Goal: Information Seeking & Learning: Learn about a topic

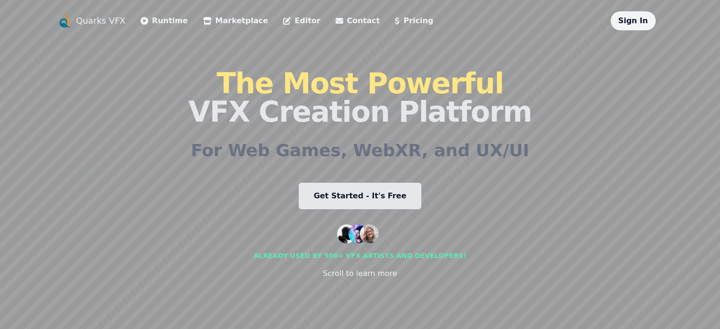
click at [283, 19] on link "Editor" at bounding box center [301, 20] width 37 height 11
click at [337, 200] on link "Get Started - It's Free" at bounding box center [360, 196] width 123 height 27
click at [141, 22] on link "Runtime" at bounding box center [164, 20] width 47 height 11
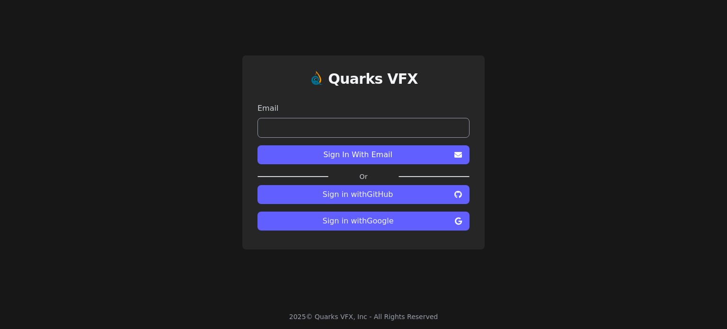
click at [351, 220] on span "Sign in with Google" at bounding box center [358, 220] width 186 height 11
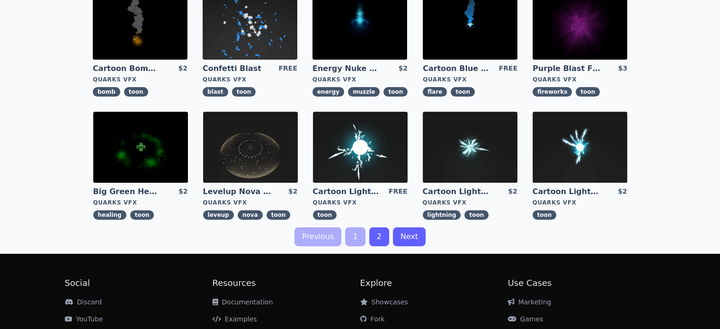
scroll to position [331, 0]
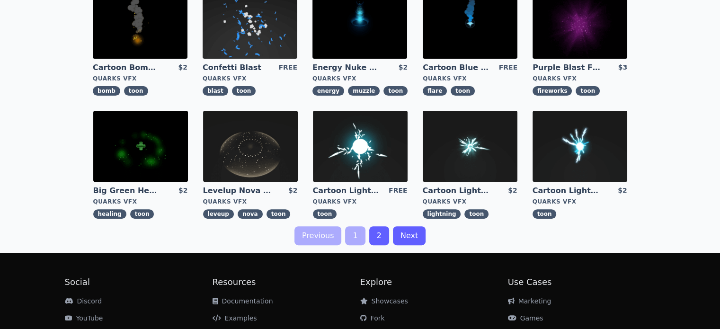
click at [377, 235] on link "2" at bounding box center [379, 235] width 20 height 19
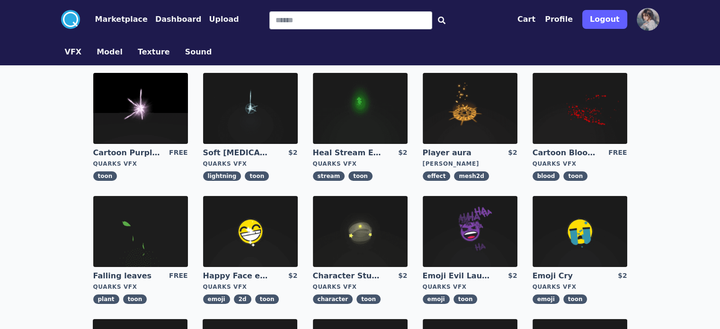
click at [97, 55] on button "Model" at bounding box center [110, 51] width 26 height 11
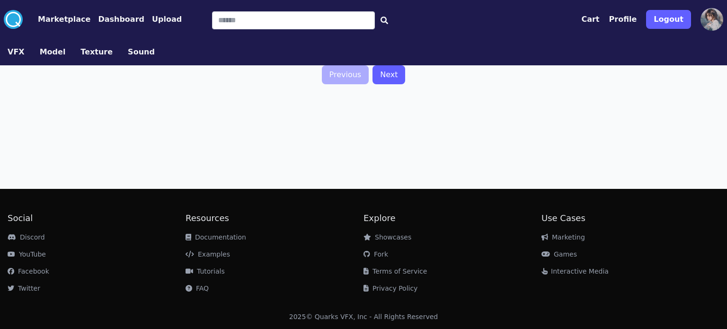
click at [92, 50] on button "Texture" at bounding box center [96, 51] width 32 height 11
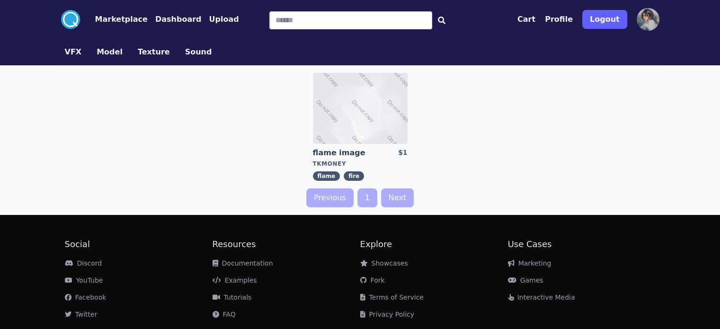
click at [185, 53] on button "Sound" at bounding box center [198, 51] width 27 height 11
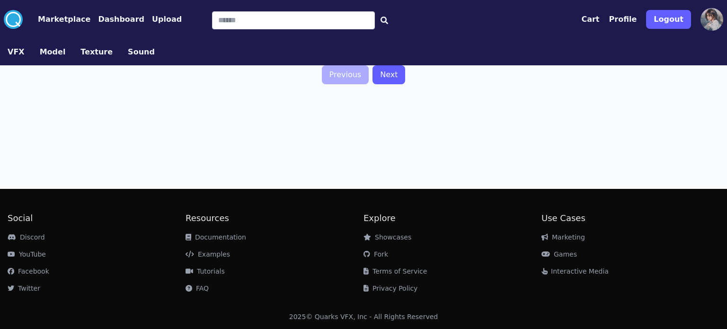
click at [97, 54] on button "Texture" at bounding box center [96, 51] width 32 height 11
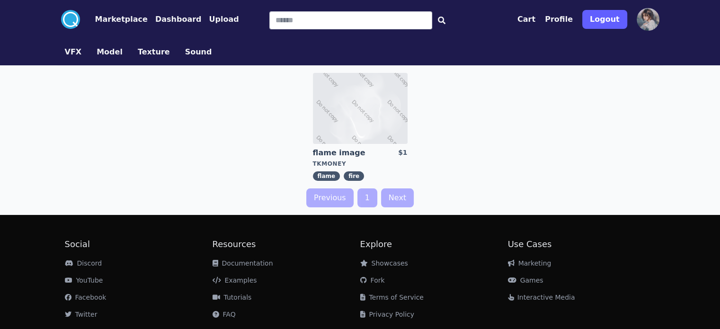
click at [138, 49] on button "Texture" at bounding box center [154, 51] width 32 height 11
click at [97, 54] on button "Model" at bounding box center [110, 51] width 26 height 11
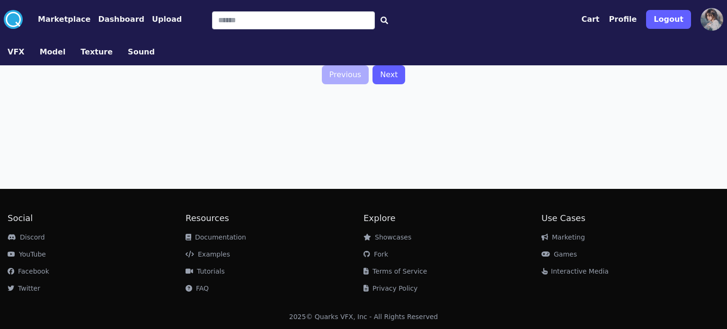
click at [115, 18] on button "Dashboard" at bounding box center [121, 19] width 46 height 11
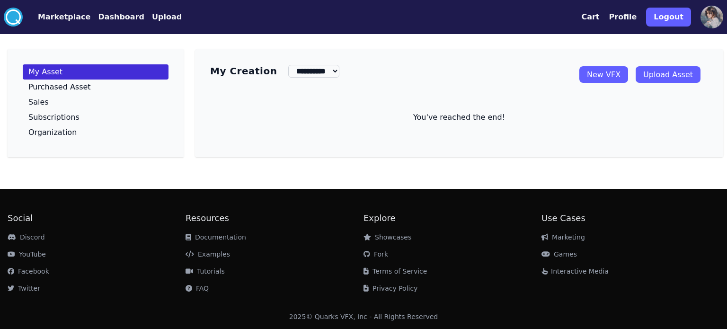
click at [494, 112] on div "You've reached the end!" at bounding box center [459, 108] width 498 height 30
click at [161, 16] on button "Upload" at bounding box center [167, 16] width 30 height 11
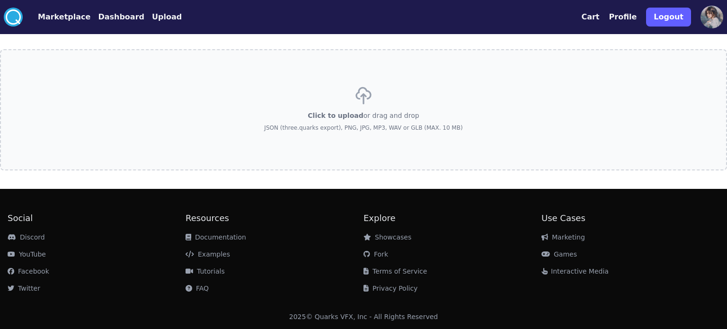
click at [55, 15] on button "Marketplace" at bounding box center [64, 16] width 53 height 11
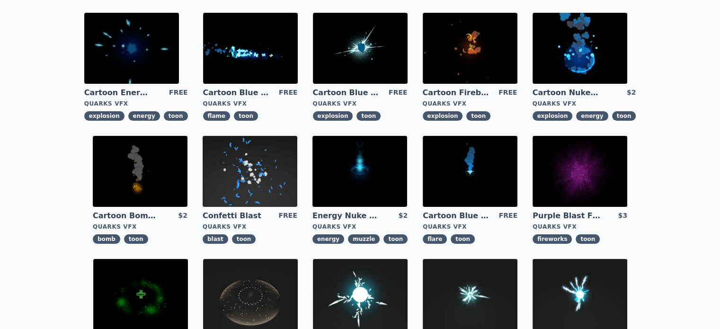
scroll to position [189, 0]
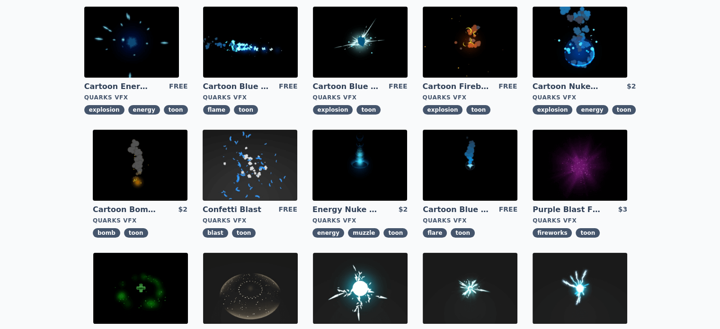
click at [423, 162] on img at bounding box center [470, 165] width 95 height 71
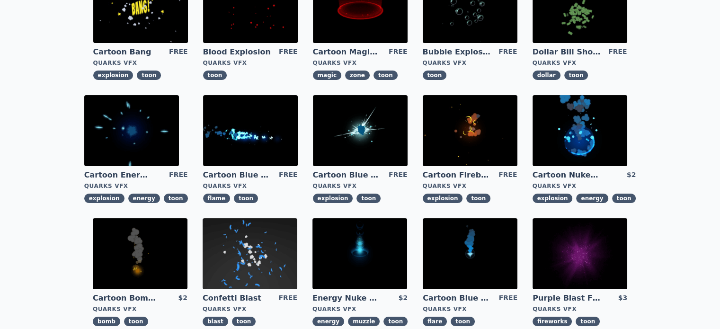
scroll to position [97, 0]
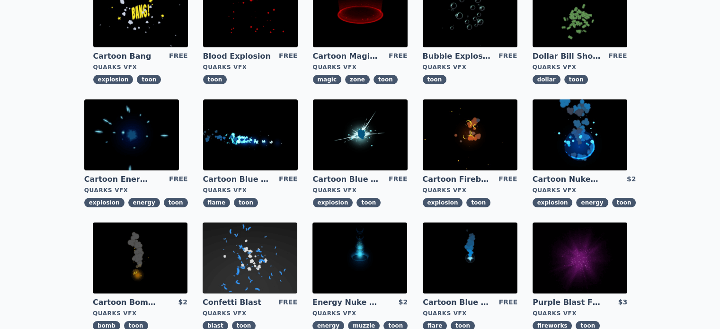
click at [203, 131] on img at bounding box center [250, 134] width 95 height 71
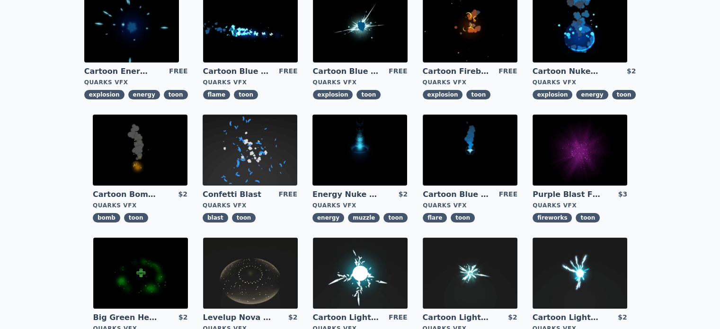
scroll to position [191, 0]
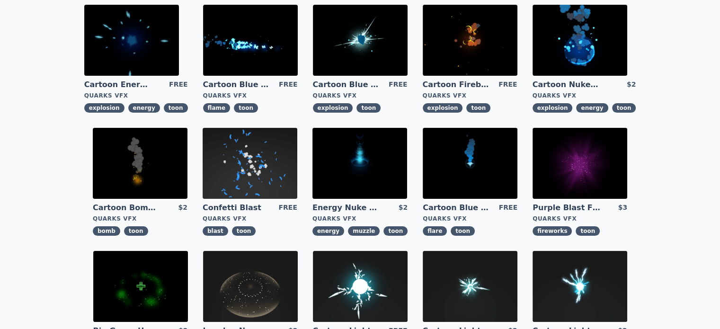
click at [312, 164] on img at bounding box center [359, 163] width 95 height 71
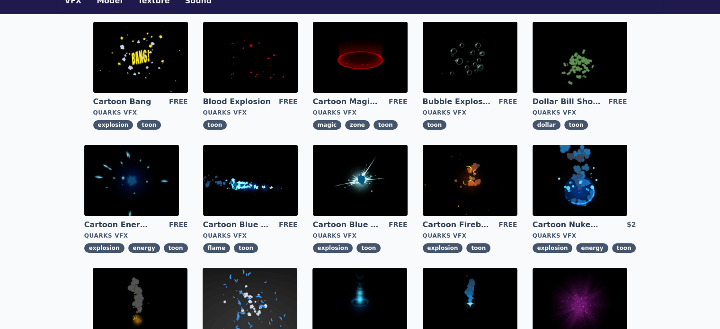
scroll to position [49, 0]
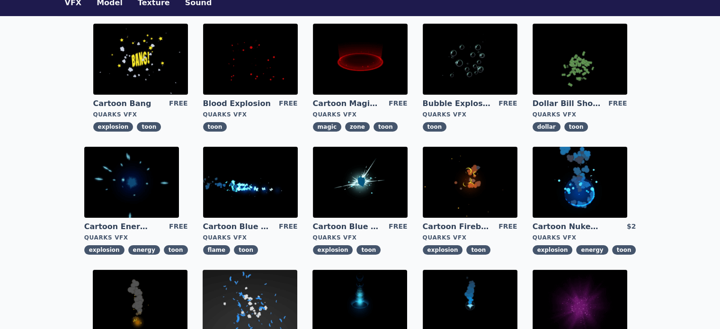
click at [203, 184] on img at bounding box center [250, 182] width 95 height 71
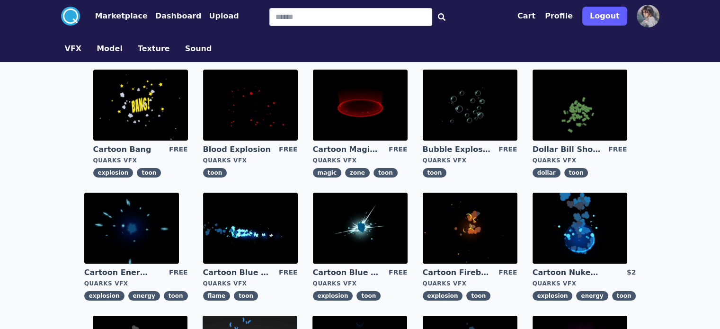
scroll to position [0, 0]
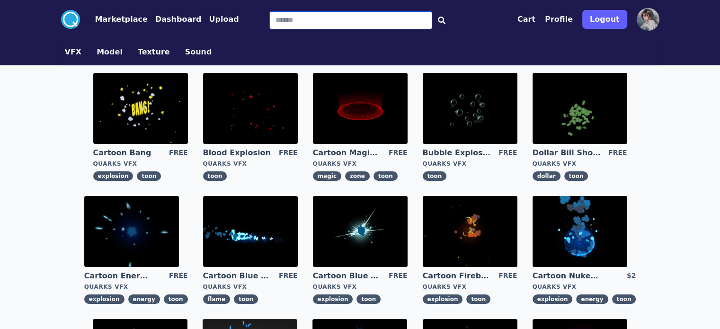
click at [269, 20] on input "Search" at bounding box center [350, 20] width 163 height 18
type input "*****"
